Goal: Task Accomplishment & Management: Manage account settings

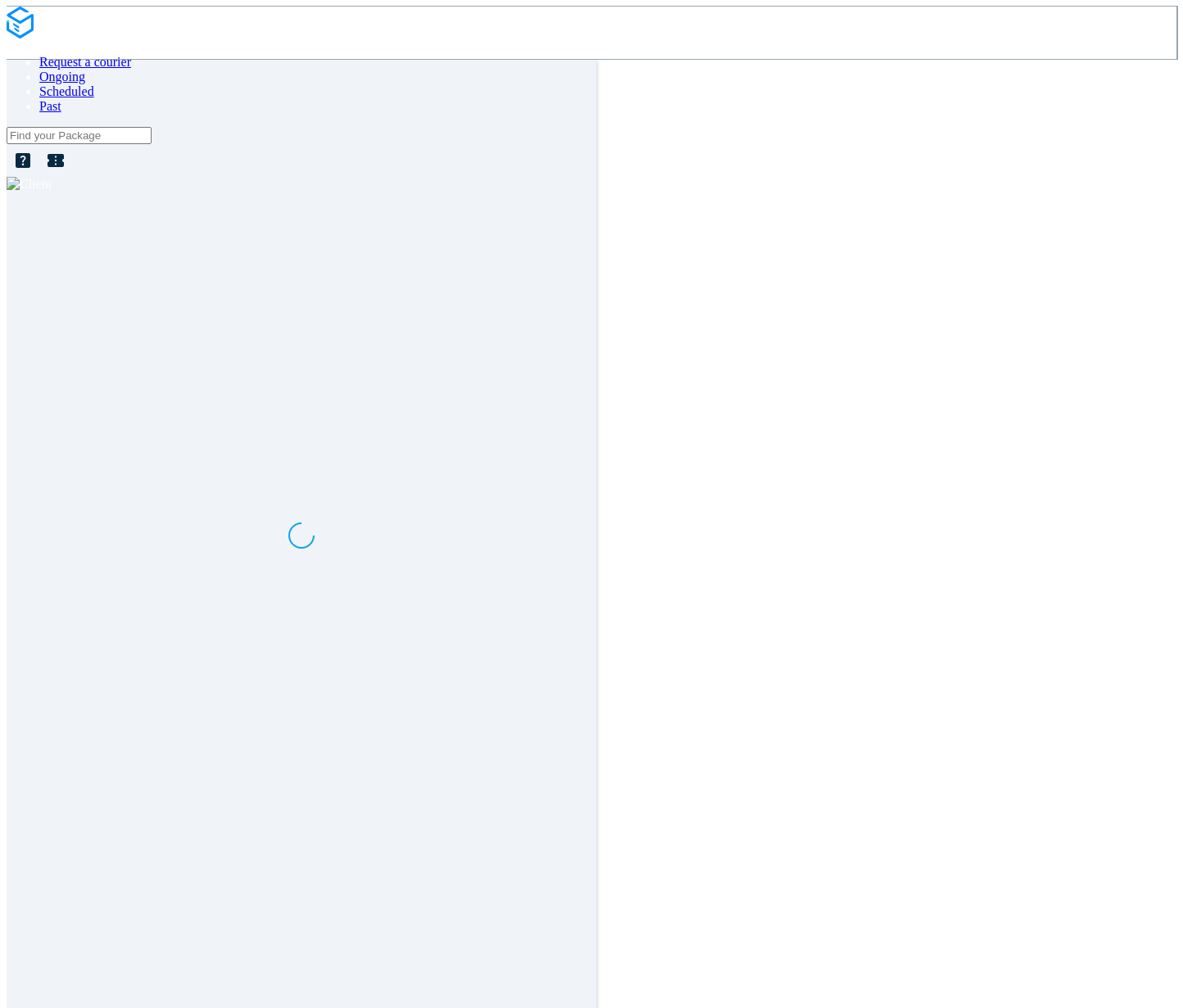
click at [52, 176] on img at bounding box center [29, 183] width 45 height 15
click at [771, 71] on span "Log out" at bounding box center [1126, 64] width 36 height 13
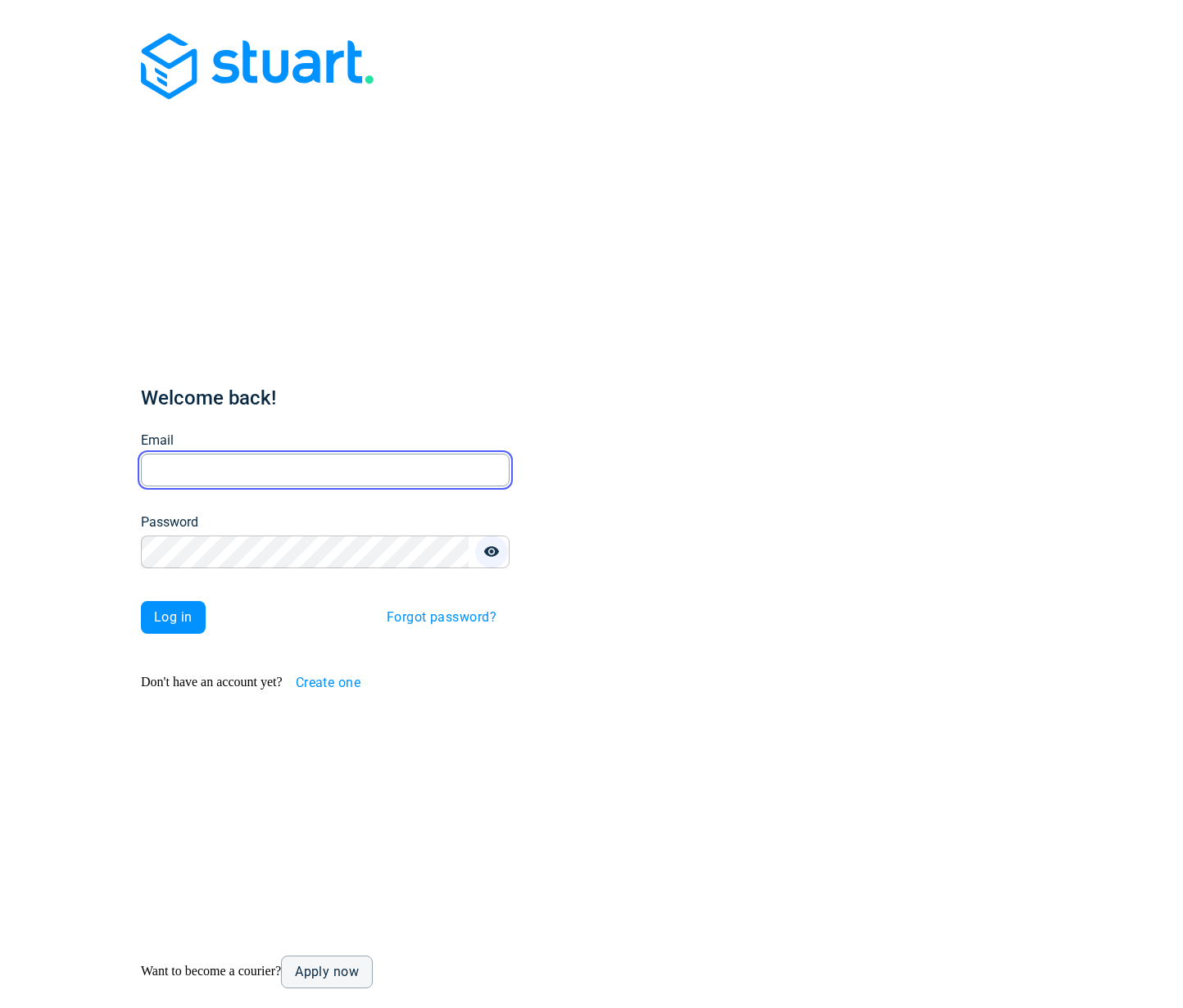
type input "[EMAIL_ADDRESS][DOMAIN_NAME]"
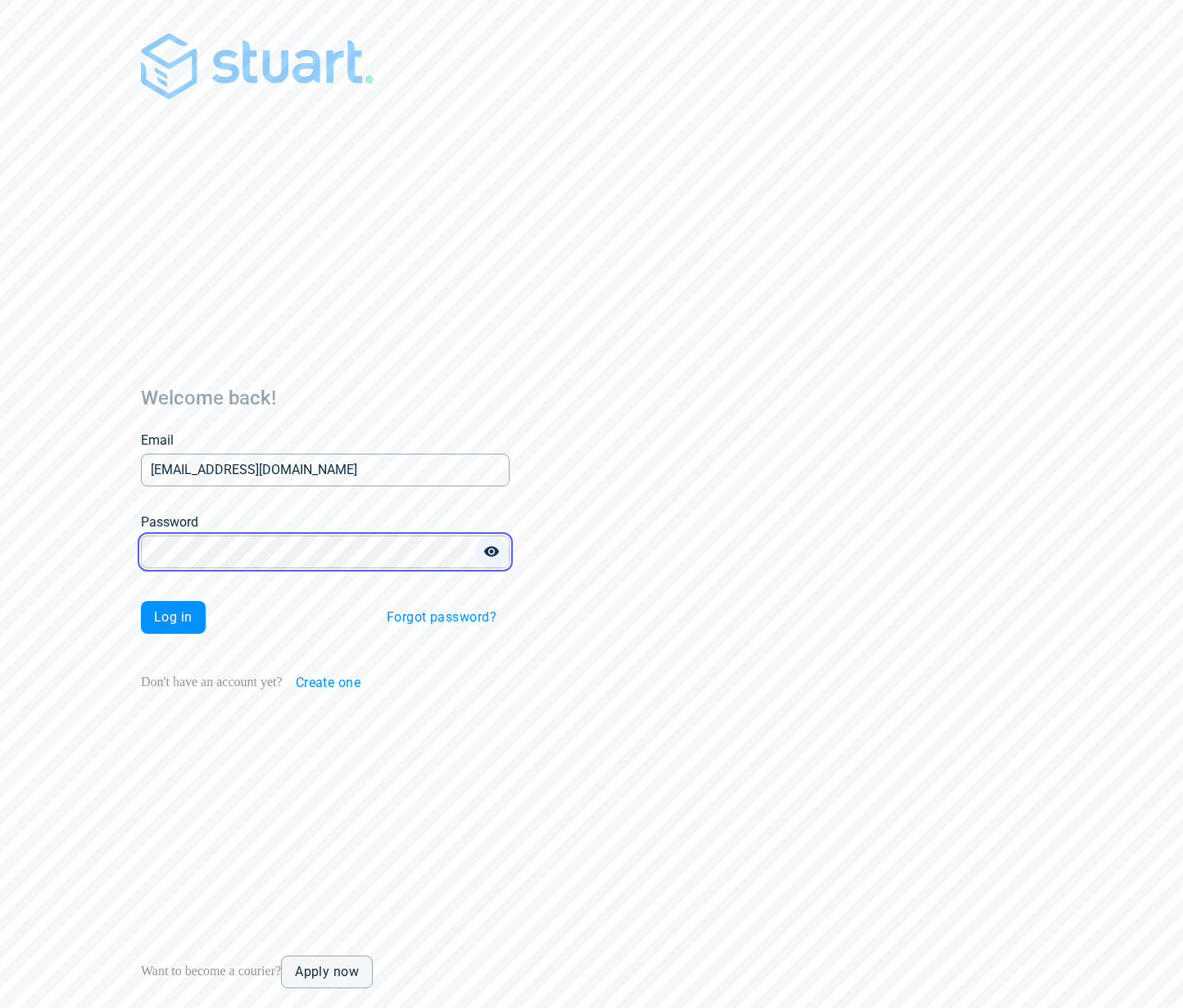
click at [485, 546] on icon "button" at bounding box center [491, 551] width 15 height 11
click at [154, 611] on span "Log in" at bounding box center [173, 617] width 38 height 13
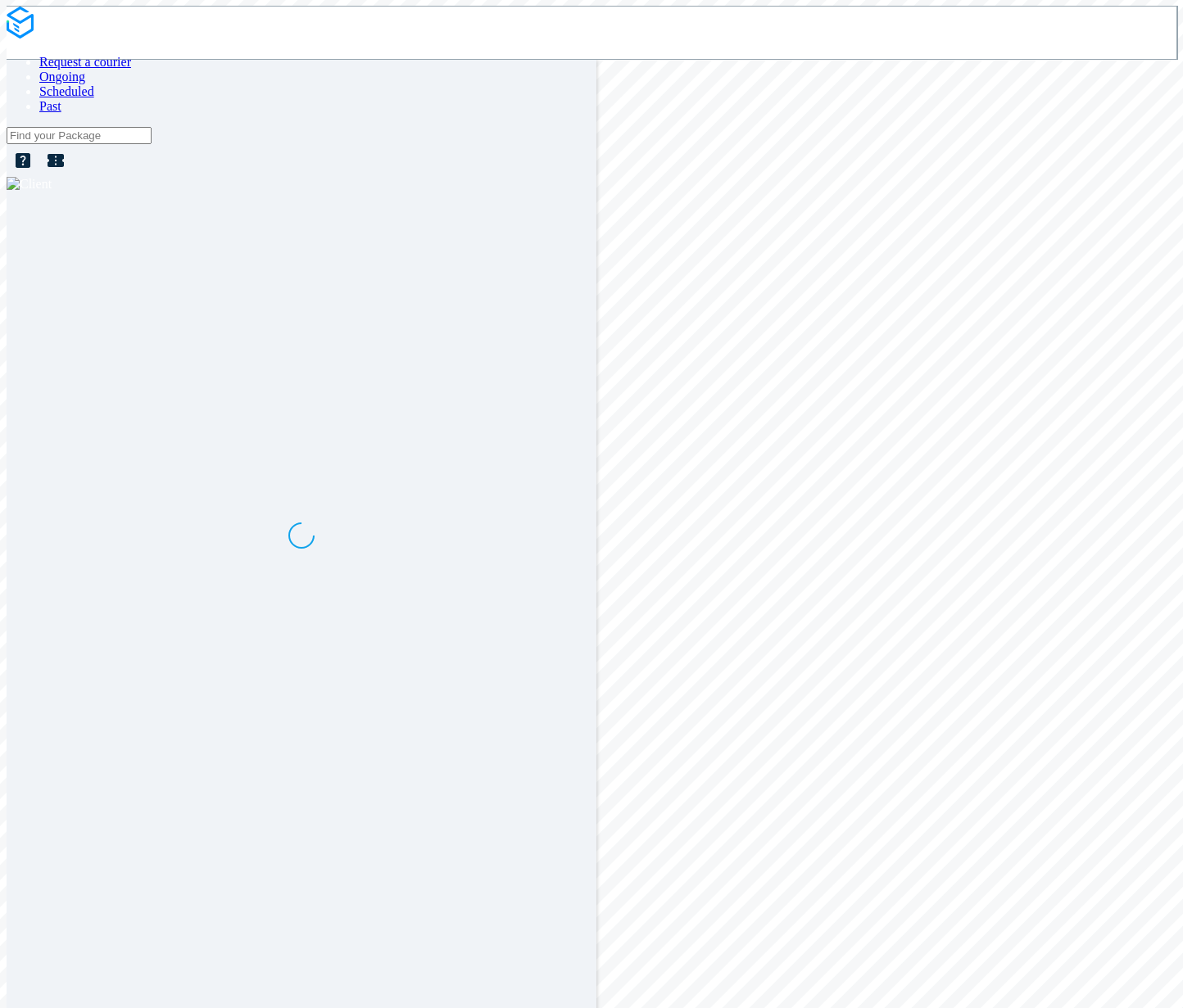
click at [131, 55] on span "Request a courier" at bounding box center [85, 62] width 92 height 14
click at [52, 176] on img at bounding box center [29, 183] width 45 height 15
click at [1023, 71] on span "Settings" at bounding box center [1001, 64] width 42 height 14
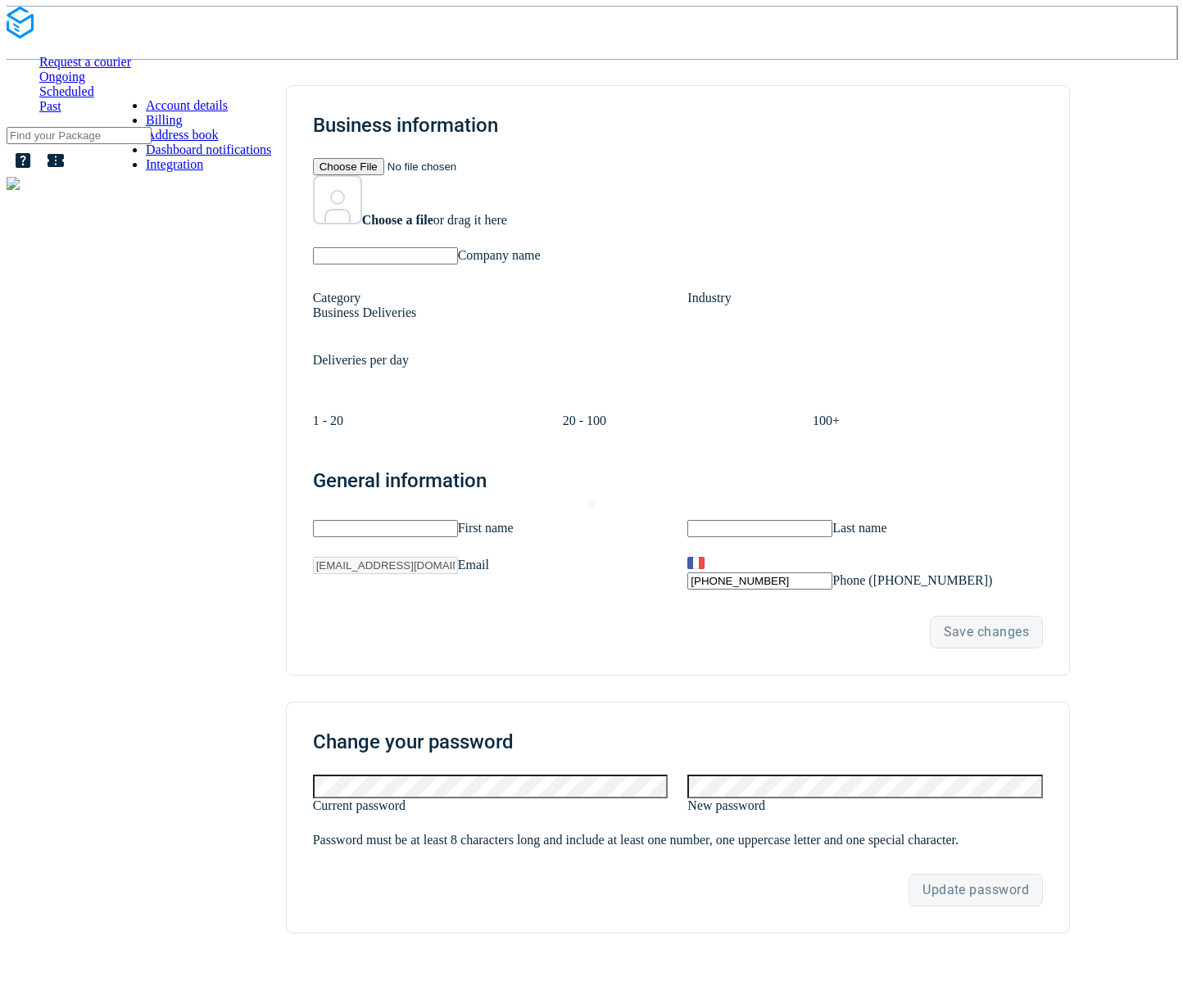
click at [92, 55] on span "Request a courier" at bounding box center [85, 62] width 92 height 14
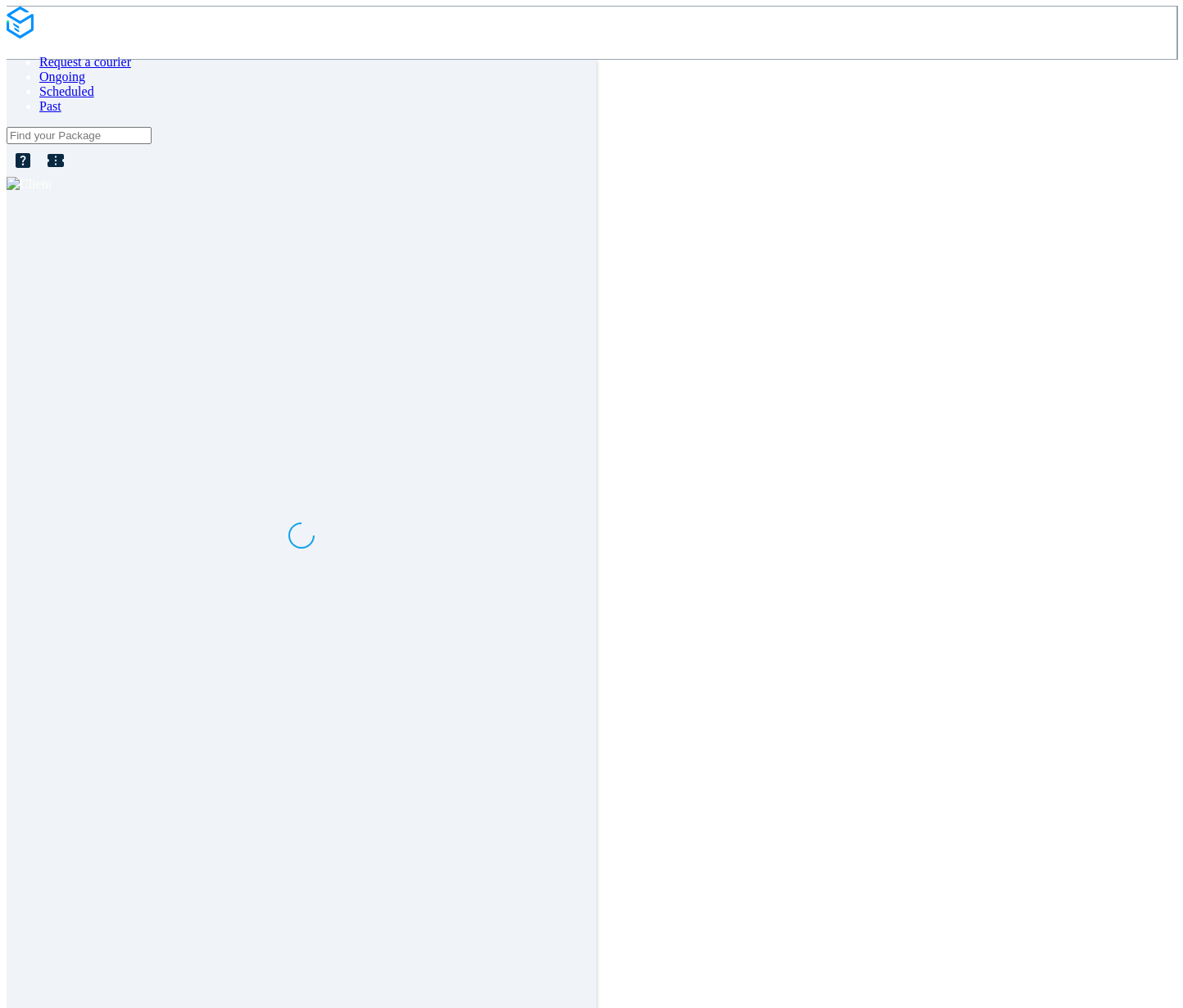
click at [1128, 176] on div at bounding box center [592, 183] width 1170 height 15
click at [1116, 71] on span "Log out" at bounding box center [1126, 64] width 36 height 13
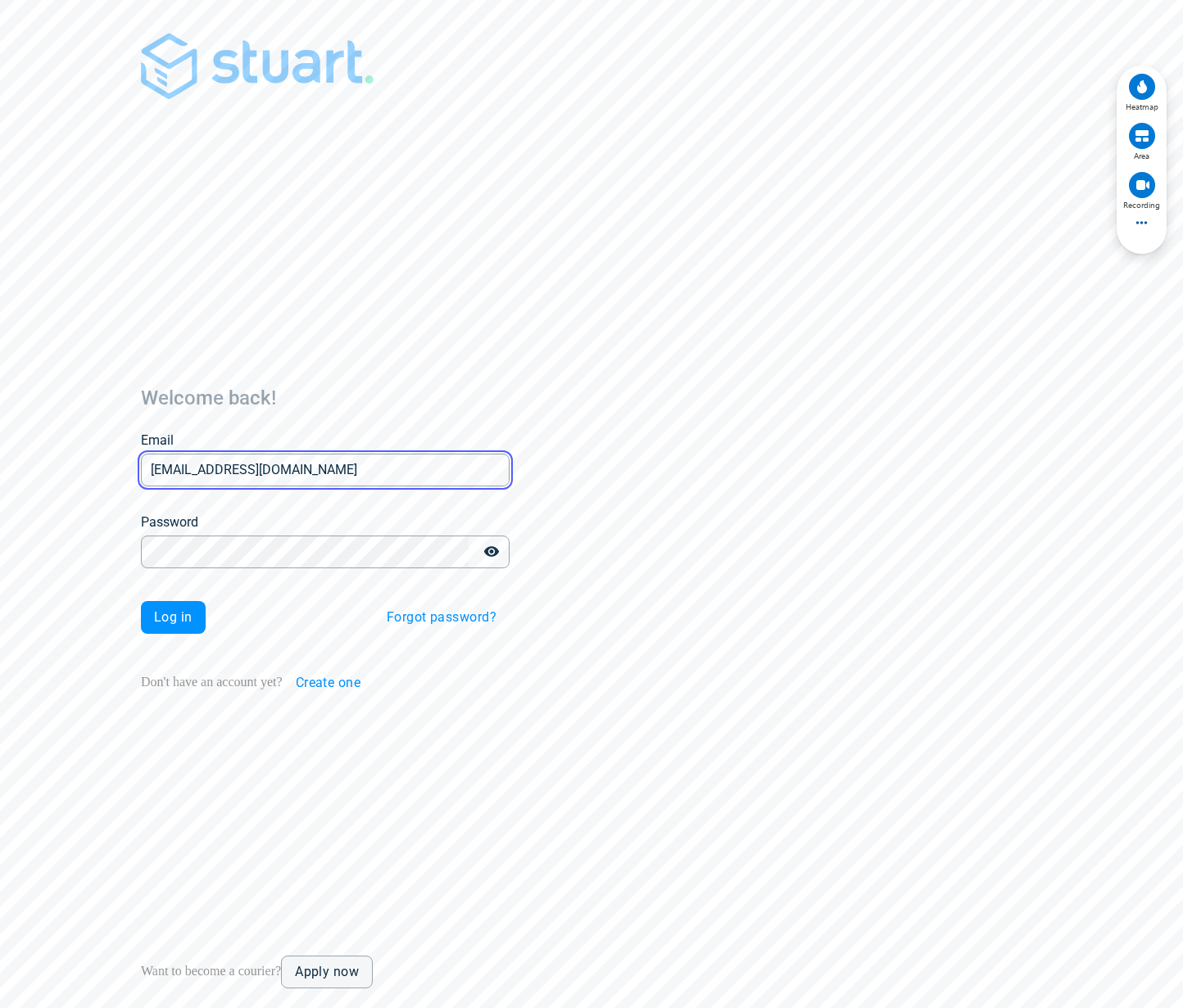
click at [260, 455] on input "[EMAIL_ADDRESS][DOMAIN_NAME]" at bounding box center [326, 471] width 369 height 32
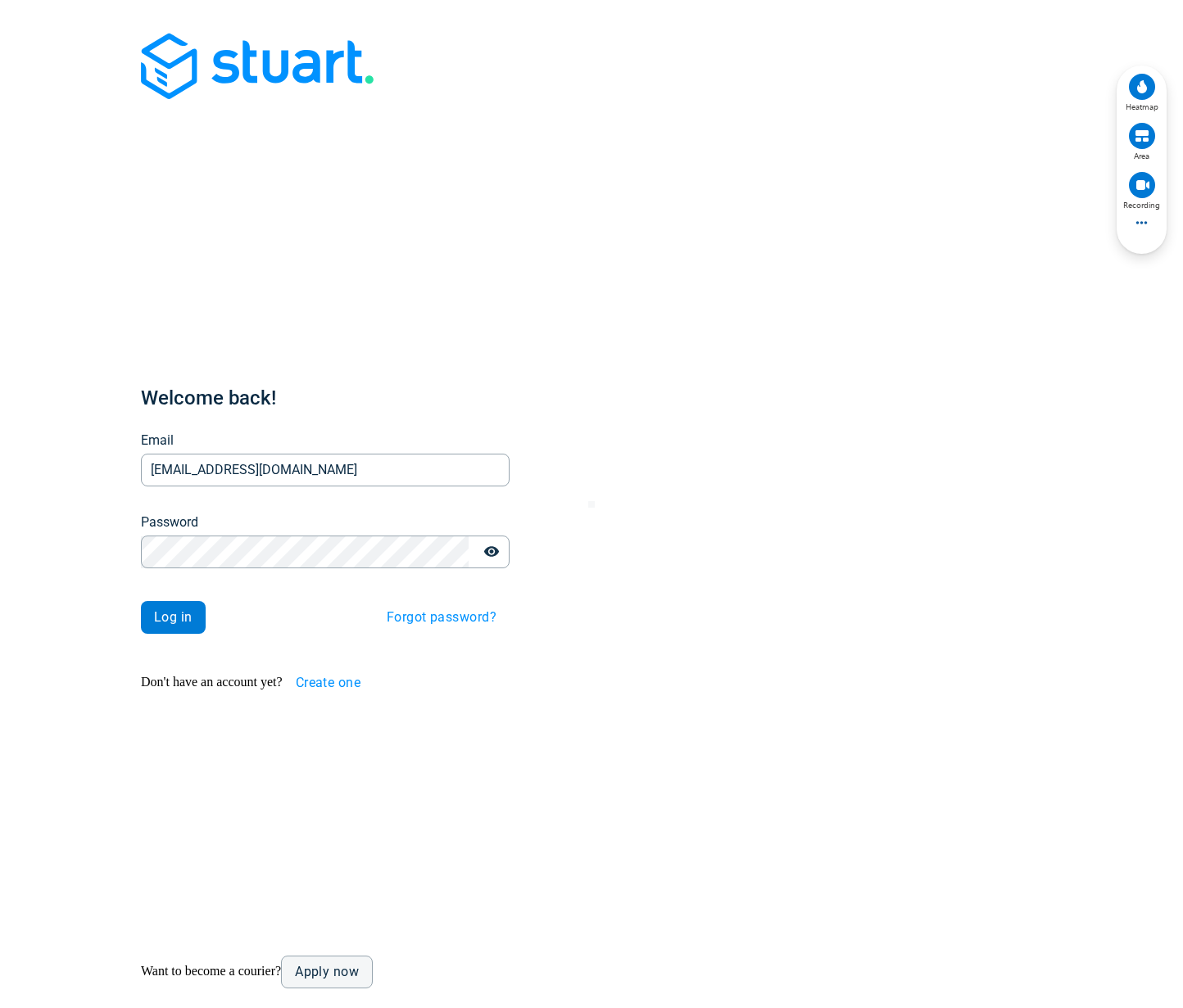
click at [159, 601] on button "Log in" at bounding box center [174, 617] width 65 height 32
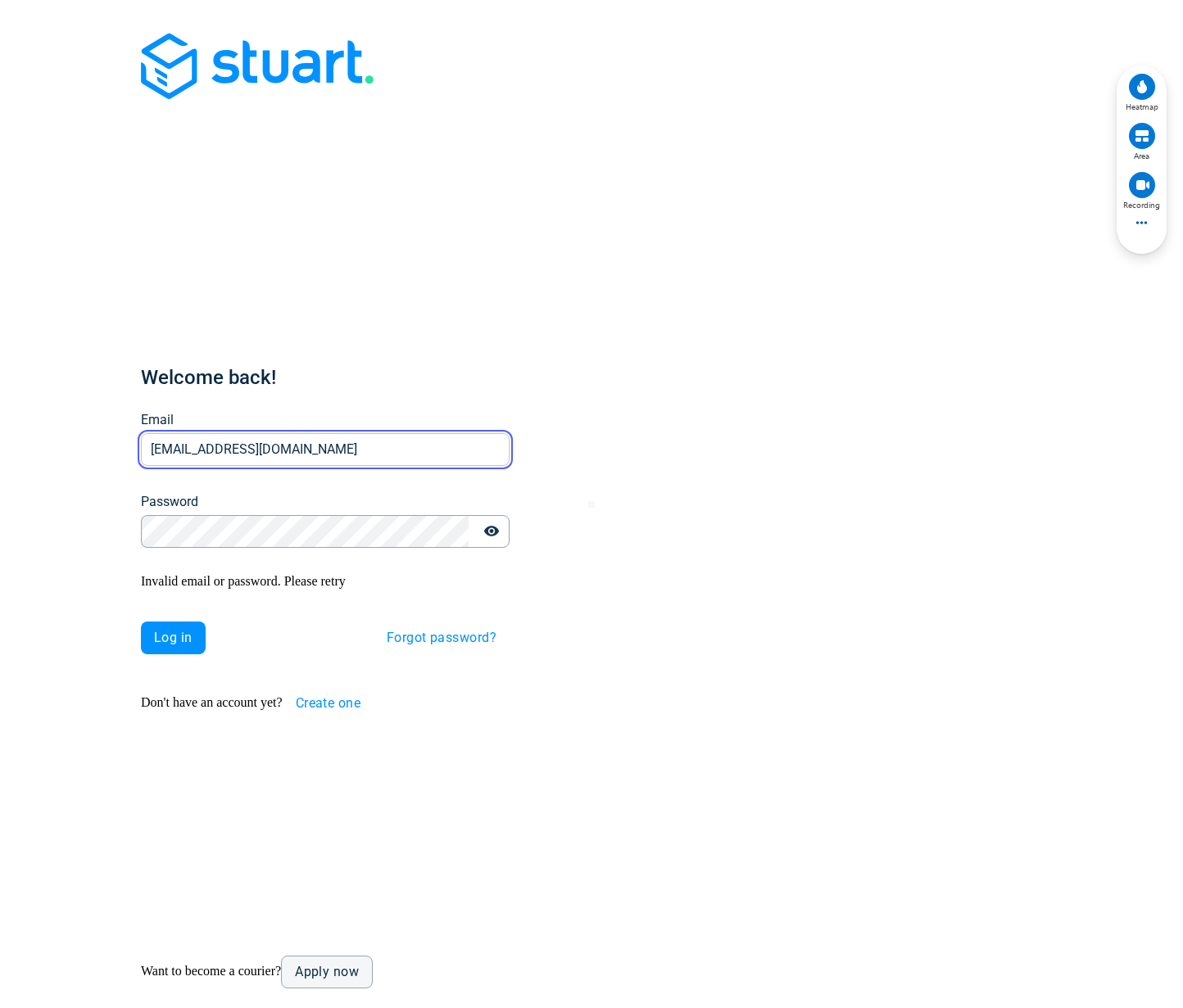
click at [226, 434] on input "v.zakorchemna+@stuart.com" at bounding box center [326, 450] width 369 height 32
click at [219, 434] on input "v.zakorchemna+@stuart.com" at bounding box center [326, 450] width 369 height 32
click at [309, 434] on input "v.zakorchemna@stuart.com" at bounding box center [326, 450] width 369 height 32
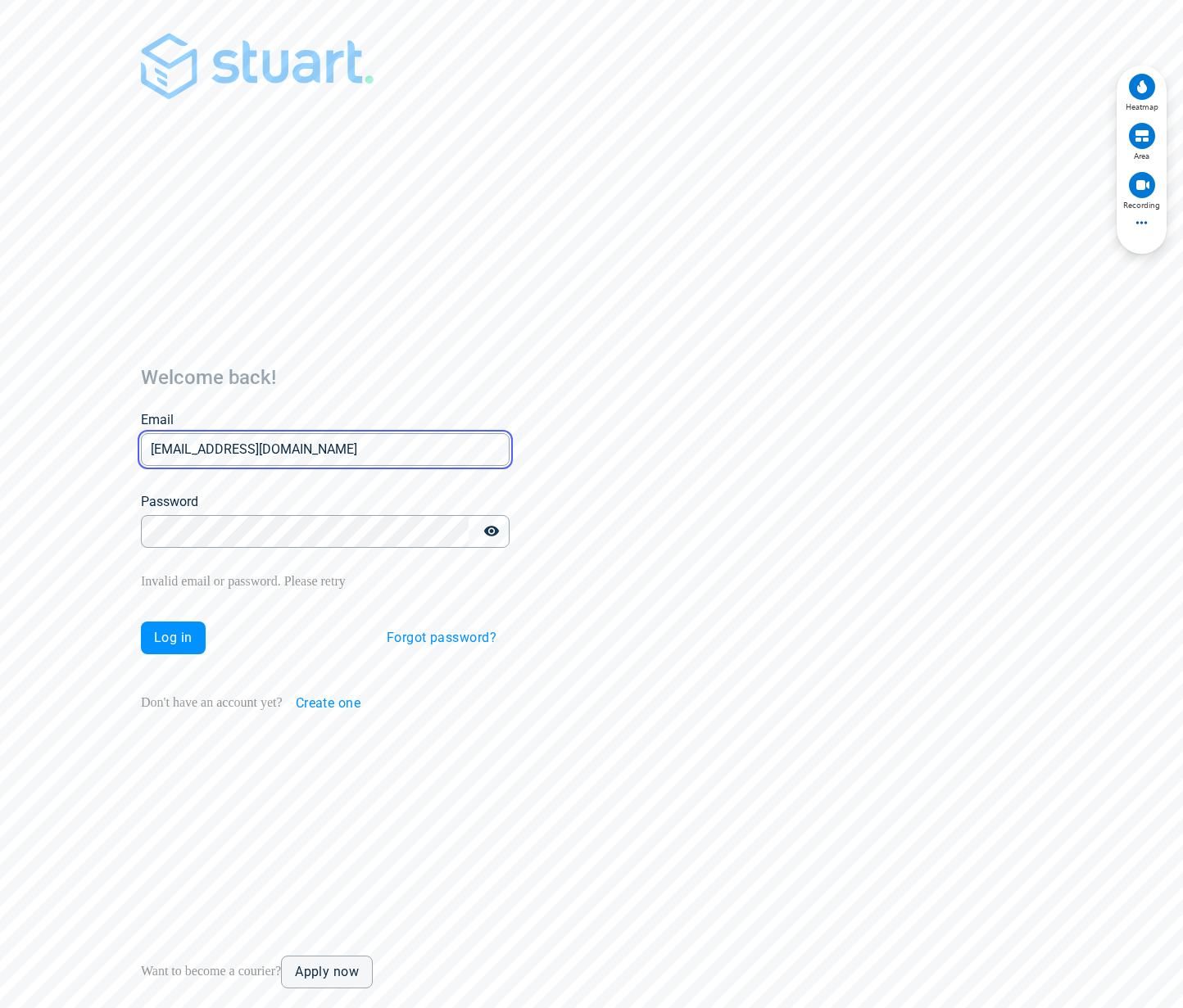
click at [305, 434] on input "v.zakorchemna@stuart.com" at bounding box center [326, 450] width 369 height 32
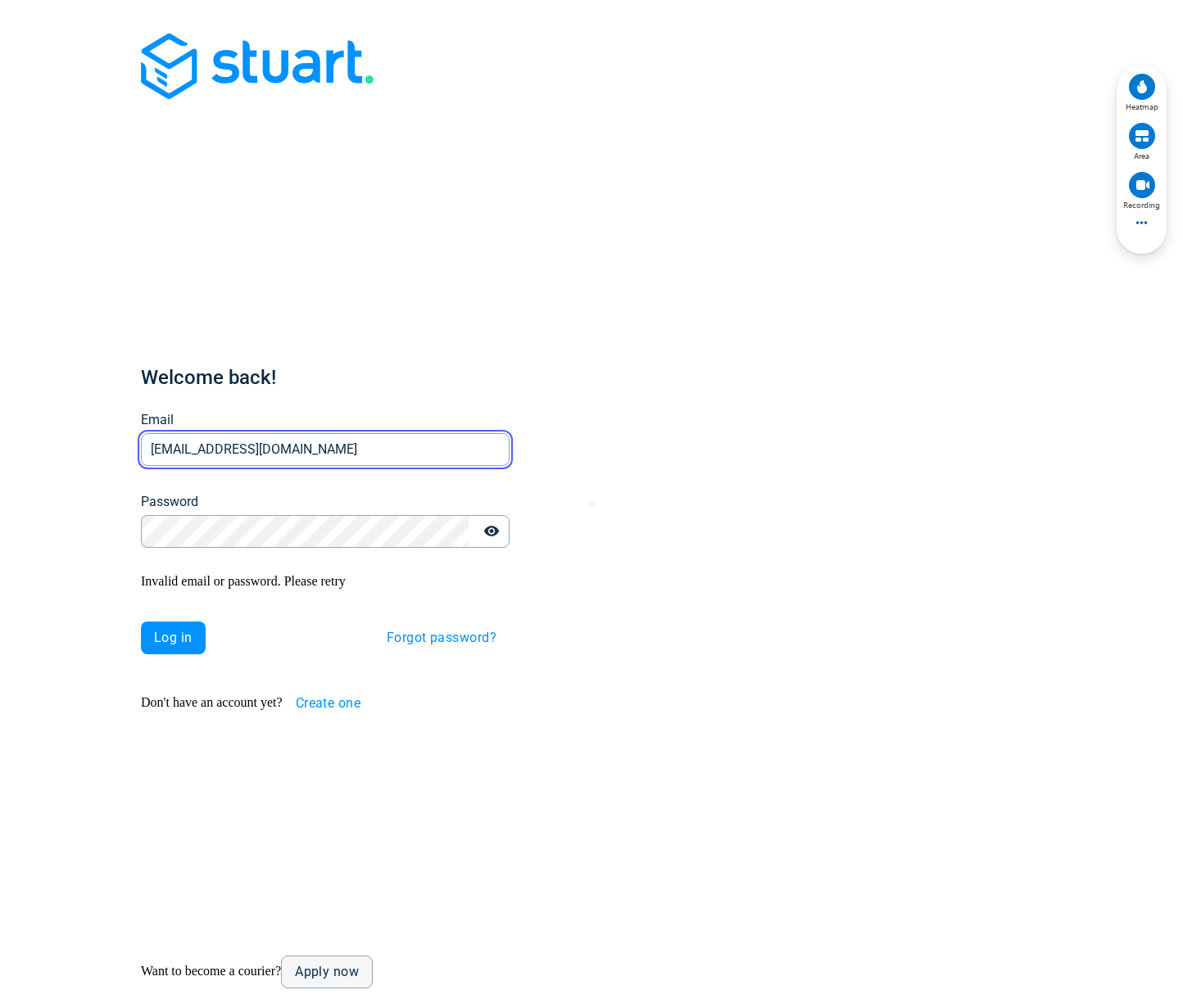
click at [294, 434] on input "v.zakorchemna@stuart.com" at bounding box center [326, 450] width 369 height 32
click at [211, 434] on input "v.zakorchemna@stuart.com" at bounding box center [326, 450] width 369 height 32
click at [209, 434] on input "v.zakorchemna@stuart.com" at bounding box center [326, 450] width 369 height 32
type input "v.zakorchemna+1@stuart.com"
click at [159, 631] on span "Log in" at bounding box center [173, 637] width 38 height 13
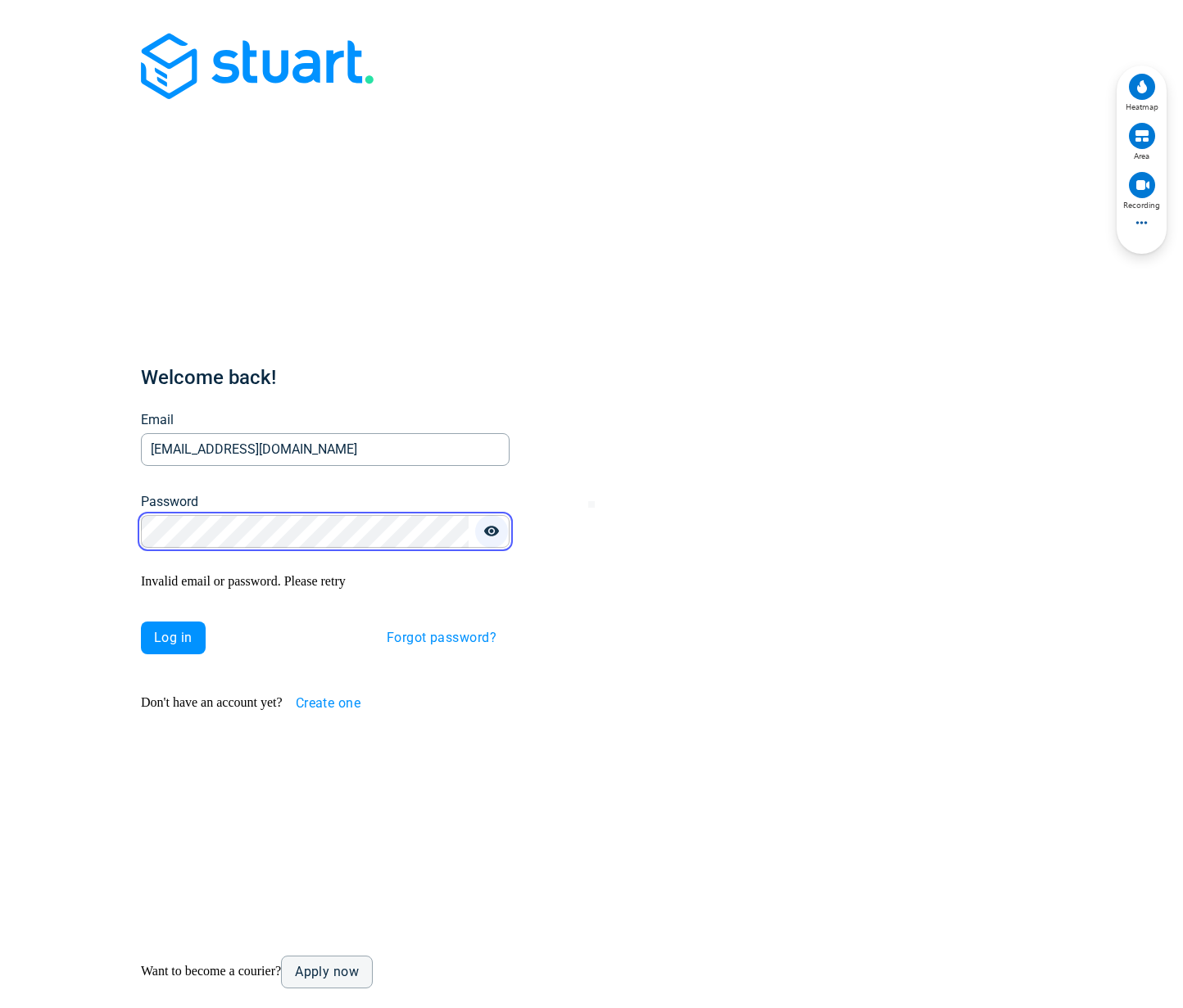
click at [485, 526] on icon "button" at bounding box center [491, 530] width 15 height 11
click at [154, 631] on span "Log in" at bounding box center [173, 637] width 38 height 13
click at [99, 501] on div "Welcome back! Email v.zakorchemna+1@stuart.com Email Password Password Invalid …" at bounding box center [326, 511] width 638 height 1008
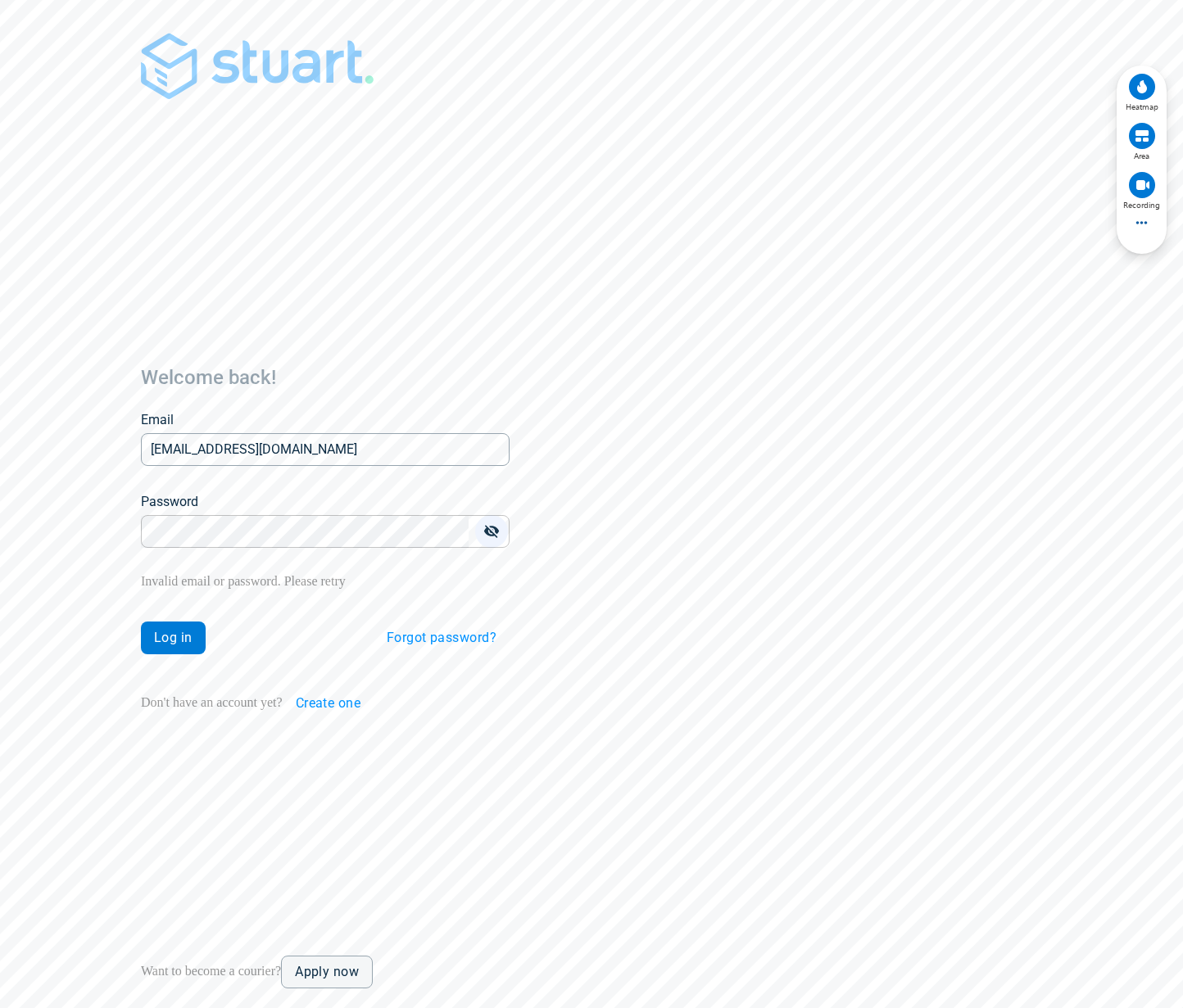
click at [154, 631] on span "Log in" at bounding box center [173, 637] width 38 height 13
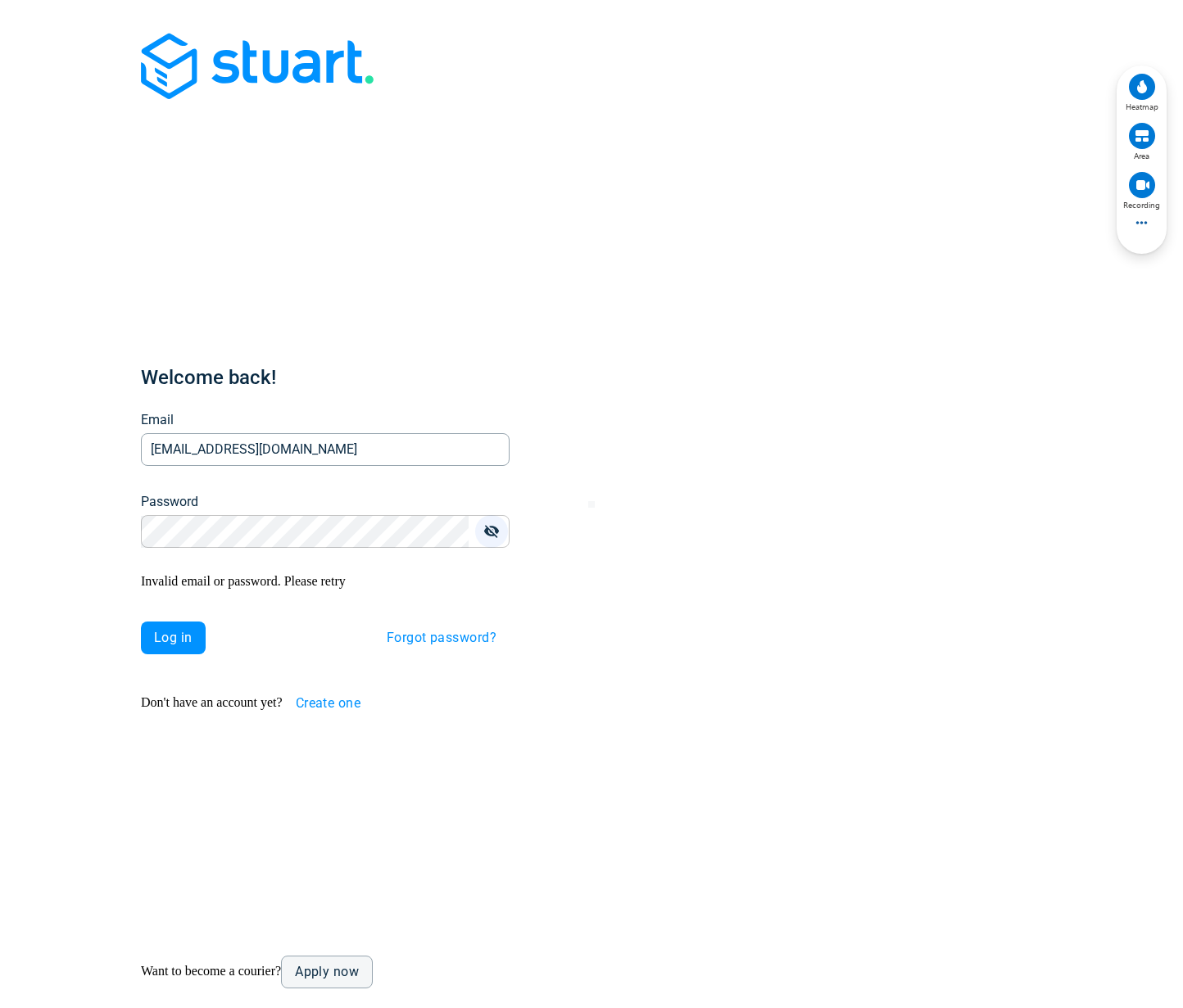
click at [154, 631] on span "Log in" at bounding box center [173, 637] width 38 height 13
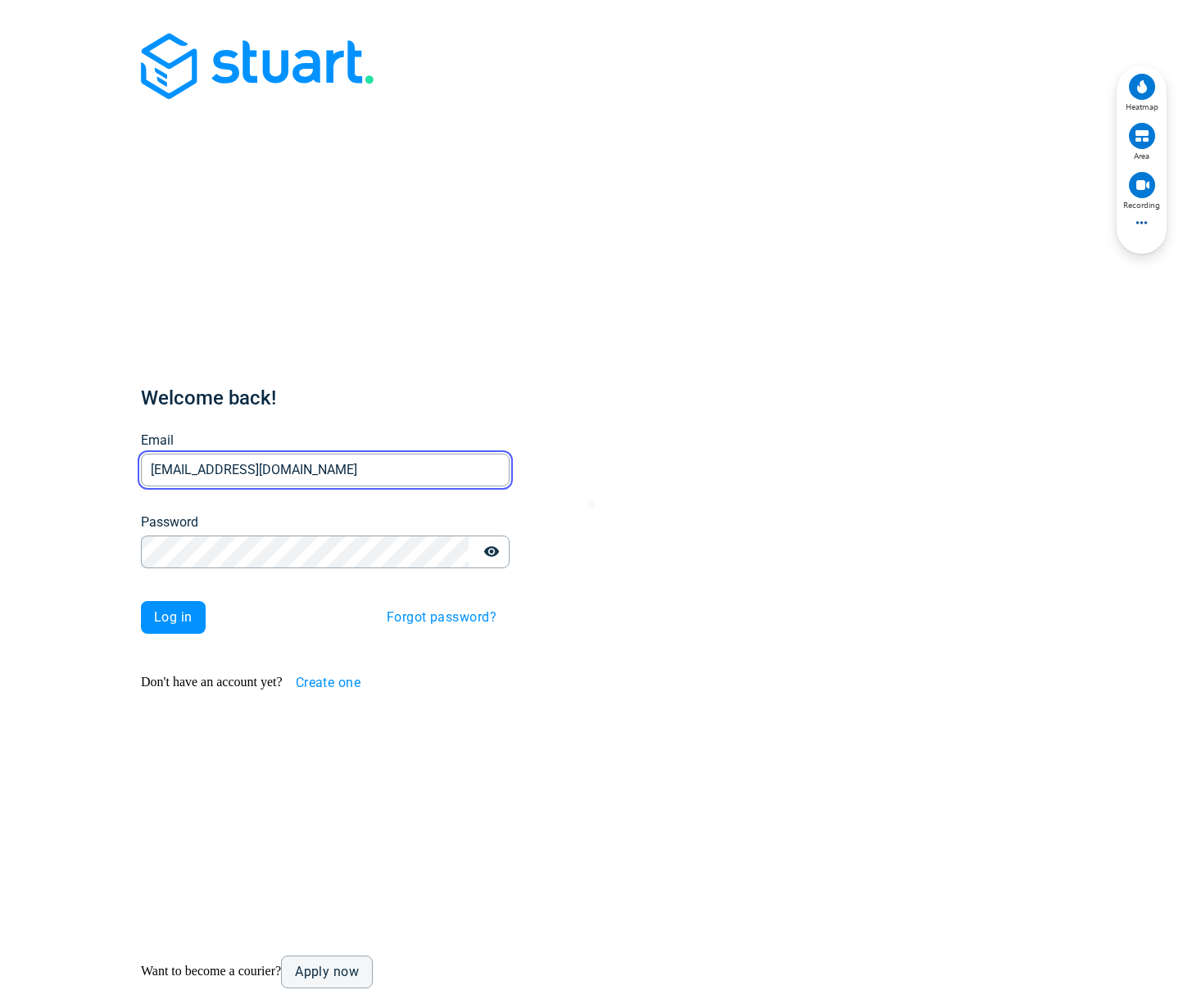
drag, startPoint x: 247, startPoint y: 443, endPoint x: 219, endPoint y: 444, distance: 28.0
click at [219, 455] on input "[EMAIL_ADDRESS][DOMAIN_NAME]" at bounding box center [326, 471] width 369 height 32
type input "v.zakorchemna+1@stuart.com"
drag, startPoint x: 374, startPoint y: 279, endPoint x: 374, endPoint y: 288, distance: 9.0
click at [374, 279] on div "Welcome back! Email v.zakorchemna+1@stuart.com Email Password Password Log in F…" at bounding box center [326, 511] width 369 height 1008
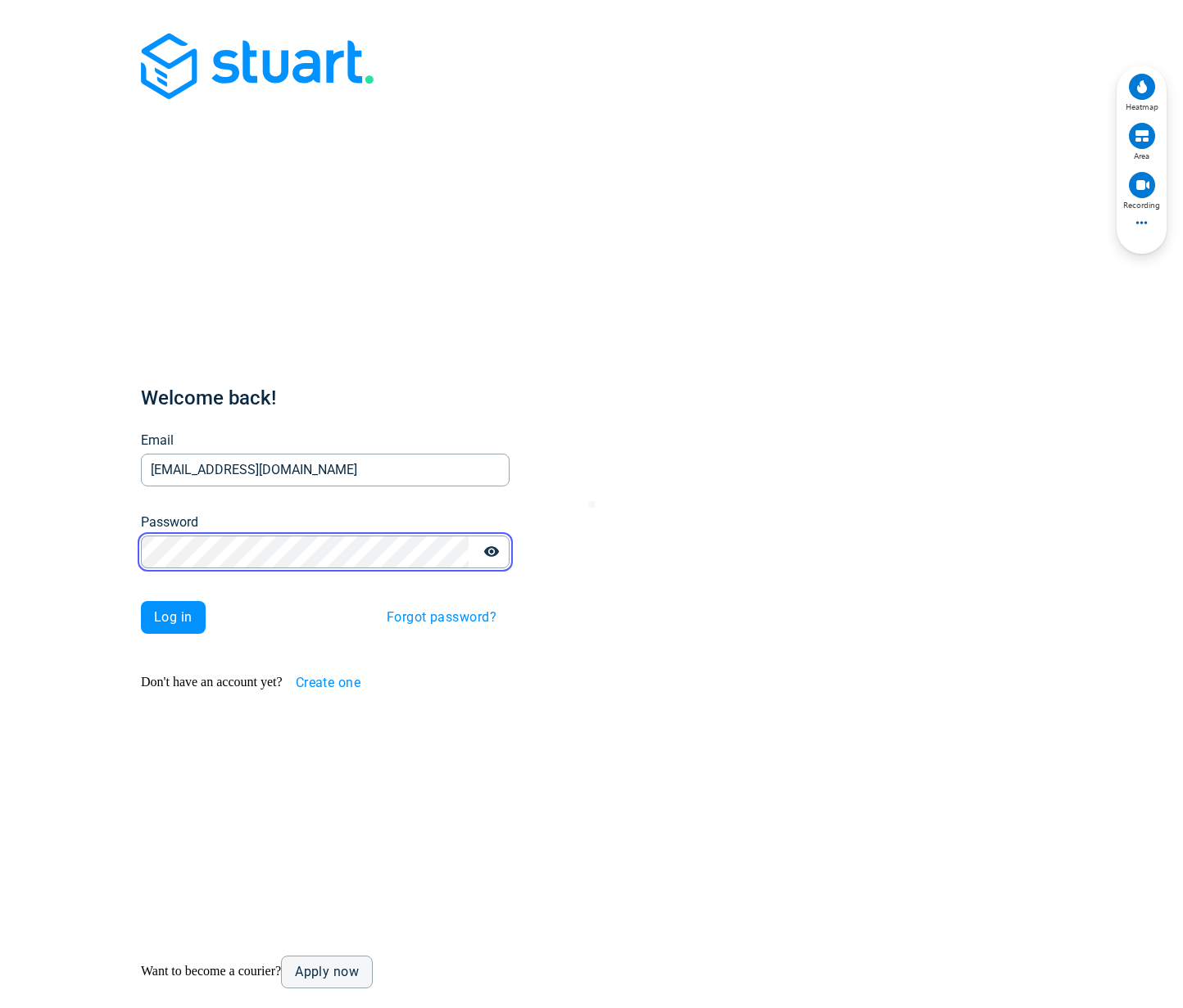
click at [75, 518] on div "Welcome back! Email v.zakorchemna+1@stuart.com Email Password Password Log in F…" at bounding box center [326, 511] width 638 height 1008
click at [156, 611] on span "Log in" at bounding box center [173, 617] width 38 height 13
